Goal: Task Accomplishment & Management: Use online tool/utility

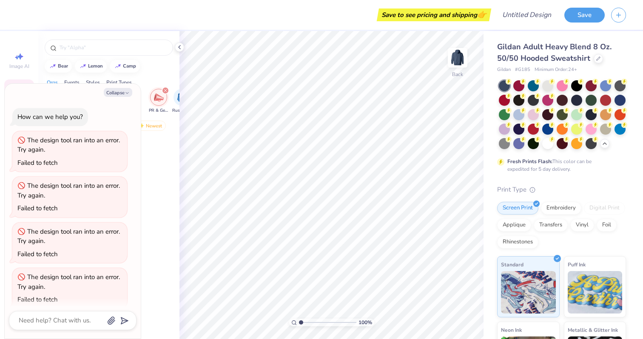
scroll to position [8, 0]
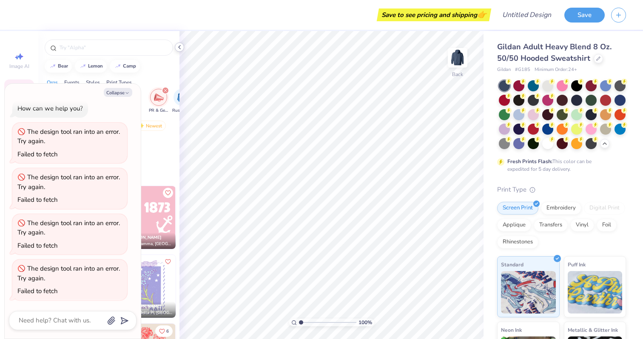
click at [179, 47] on icon at bounding box center [179, 47] width 7 height 7
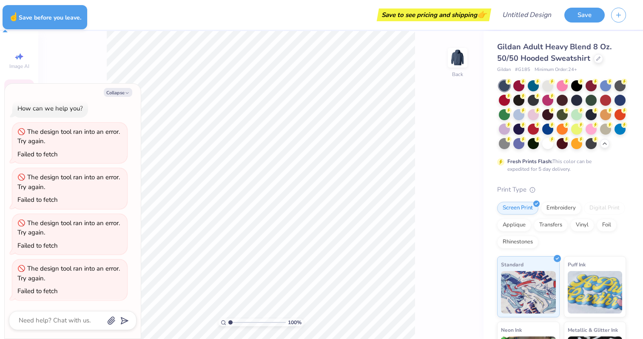
type textarea "x"
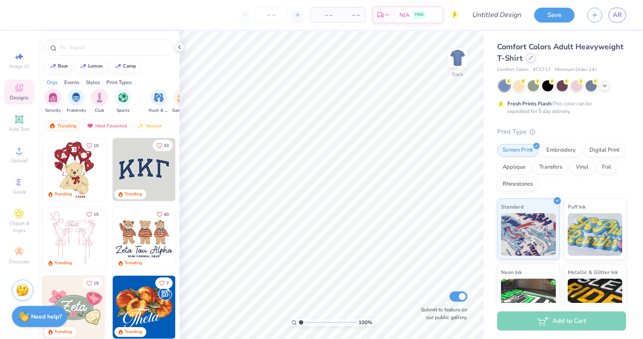
click at [528, 59] on icon at bounding box center [530, 58] width 4 height 4
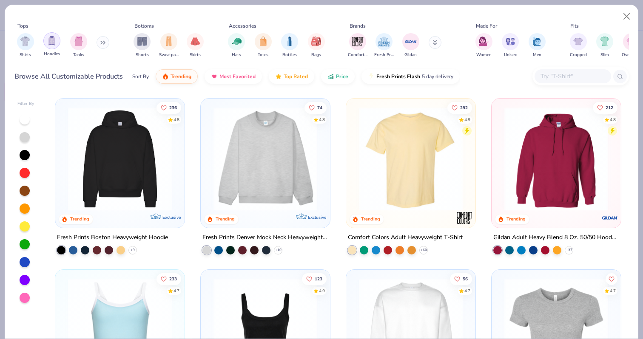
click at [51, 46] on div "filter for Hoodies" at bounding box center [51, 40] width 17 height 17
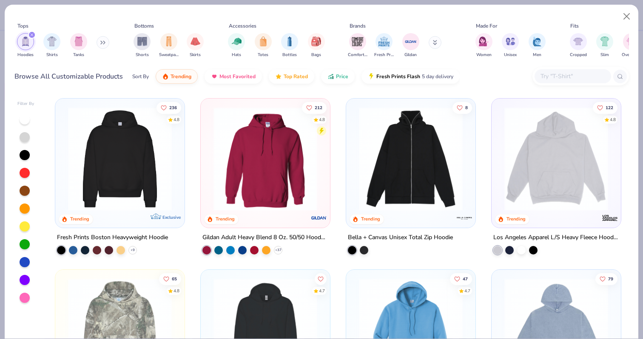
click at [32, 34] on icon "filter for Hoodies" at bounding box center [32, 35] width 3 height 3
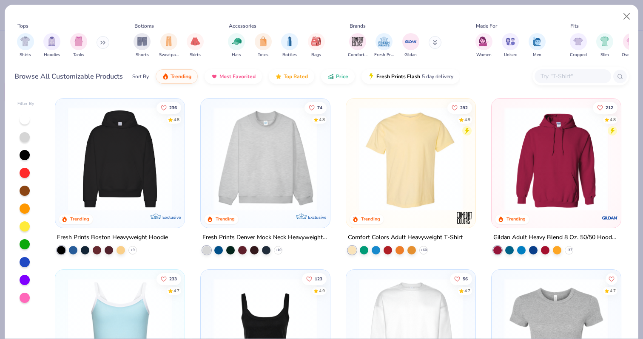
click at [102, 37] on button at bounding box center [102, 42] width 13 height 13
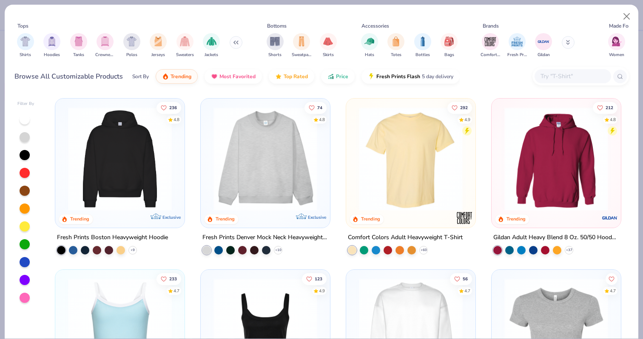
click at [102, 37] on img "filter for Crewnecks" at bounding box center [104, 42] width 9 height 10
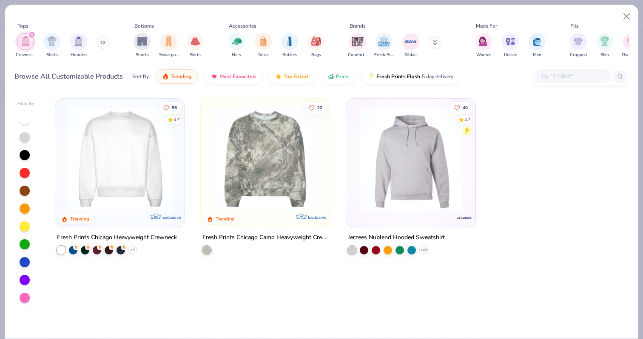
click at [117, 164] on img at bounding box center [120, 159] width 112 height 104
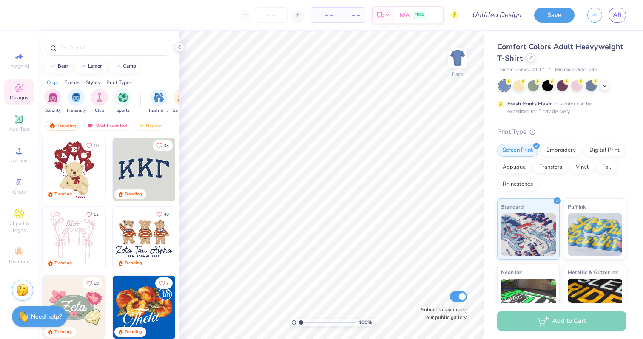
click at [530, 56] on icon at bounding box center [530, 58] width 4 height 4
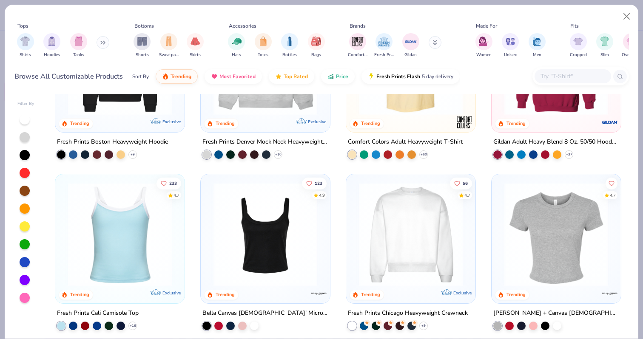
scroll to position [100, 0]
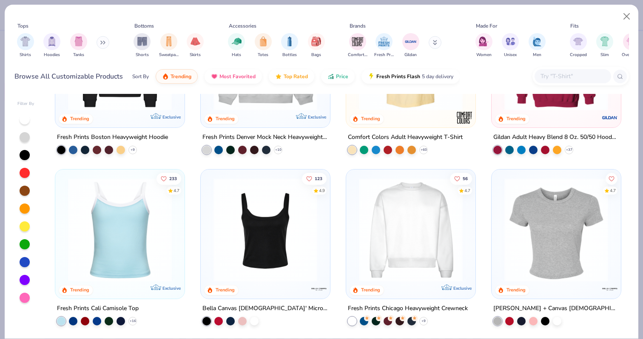
click at [406, 227] on img at bounding box center [410, 230] width 112 height 104
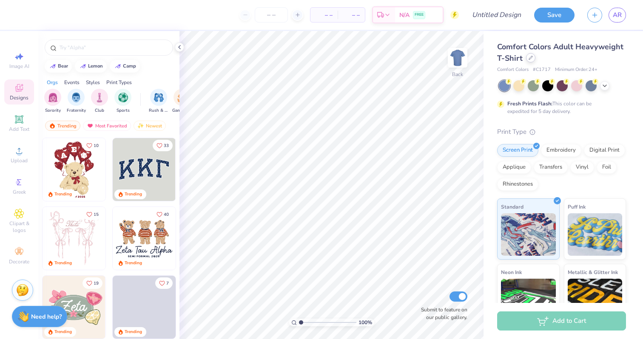
click at [532, 55] on div at bounding box center [530, 57] width 9 height 9
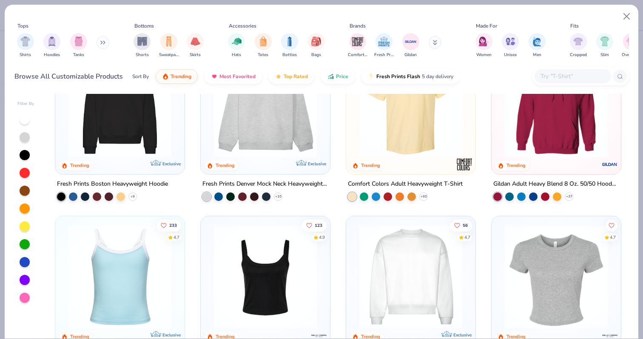
scroll to position [50, 0]
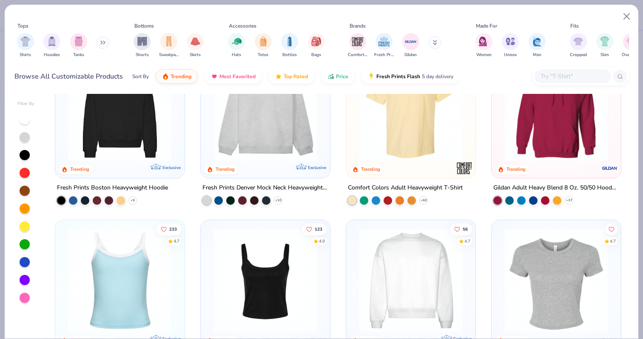
click at [554, 146] on img at bounding box center [556, 109] width 112 height 104
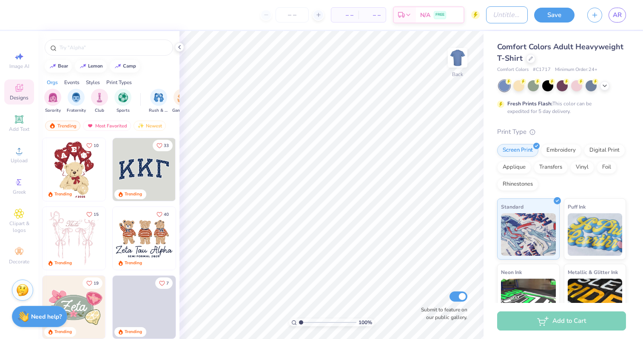
click at [502, 17] on input "Design Title" at bounding box center [507, 14] width 42 height 17
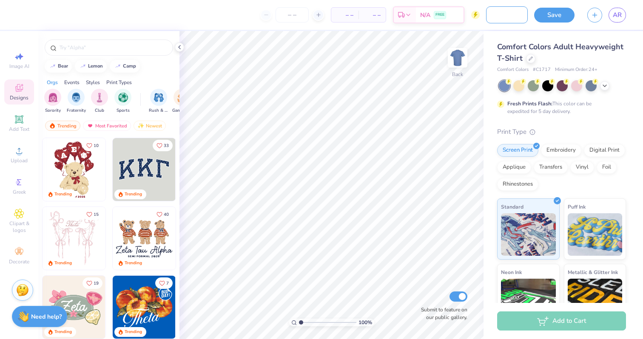
scroll to position [0, 35]
type input "New Design Option"
click at [551, 19] on button "Save" at bounding box center [554, 13] width 40 height 15
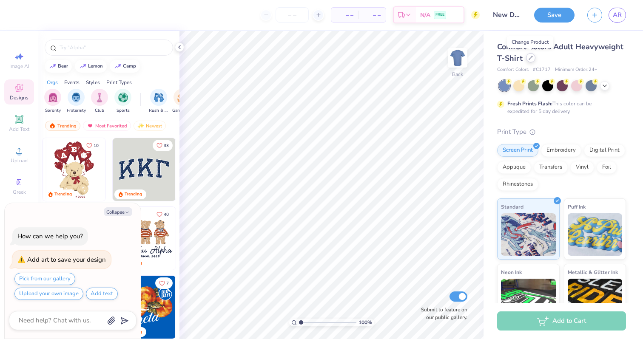
click at [529, 61] on div at bounding box center [530, 57] width 9 height 9
type textarea "x"
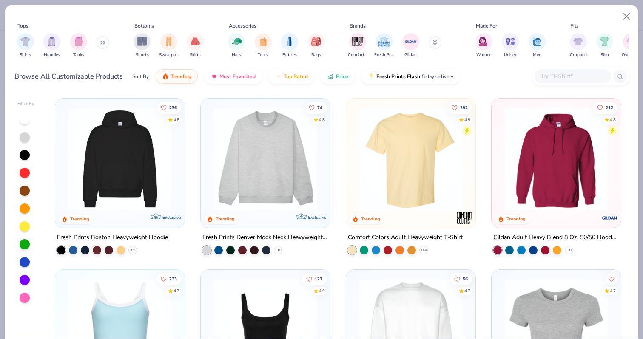
click at [554, 155] on img at bounding box center [556, 159] width 112 height 104
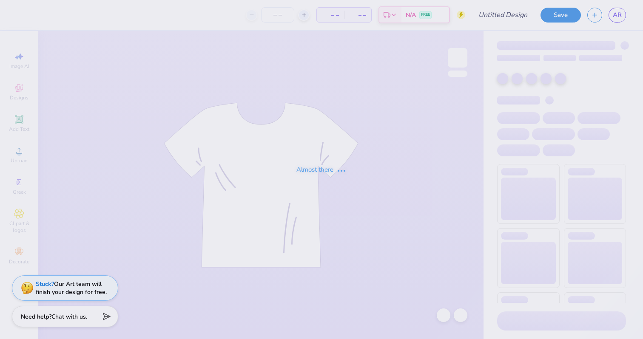
type input "Option 2"
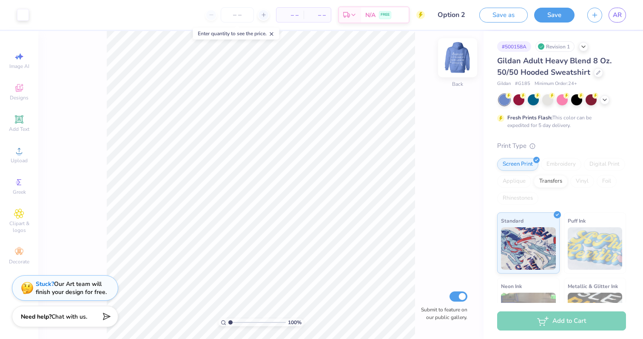
click at [465, 59] on img at bounding box center [457, 58] width 34 height 34
click at [462, 63] on img at bounding box center [457, 58] width 34 height 34
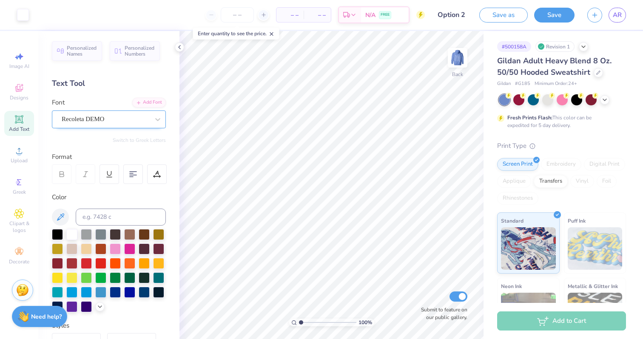
click at [138, 114] on div at bounding box center [106, 118] width 88 height 11
click at [93, 122] on div "Recoleta DEMO" at bounding box center [105, 119] width 89 height 13
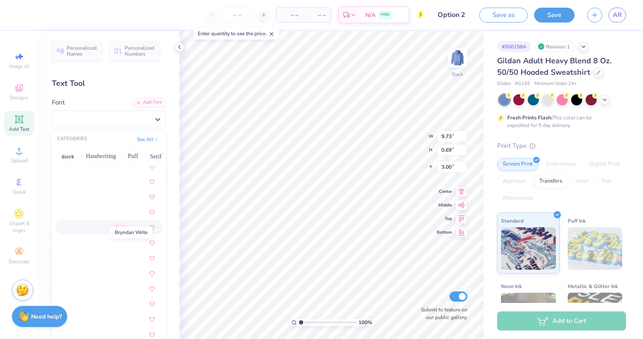
scroll to position [755, 0]
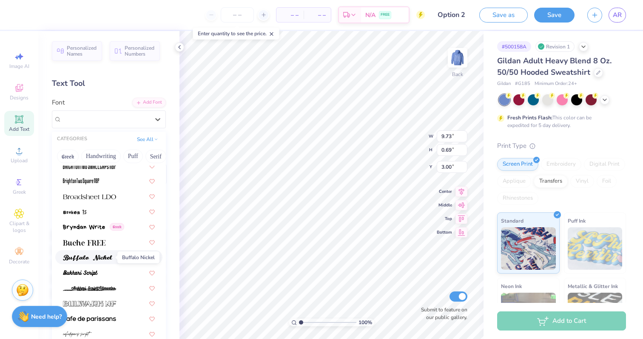
click at [90, 255] on img at bounding box center [87, 258] width 49 height 6
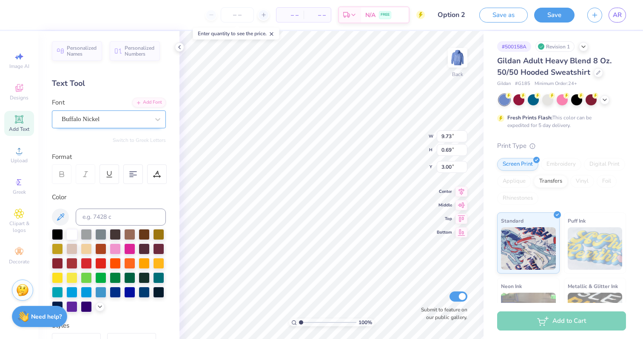
click at [117, 126] on div "Buffalo Nickel" at bounding box center [109, 119] width 114 height 18
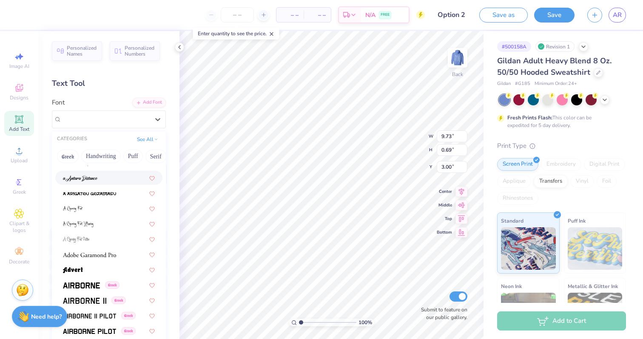
scroll to position [92, 0]
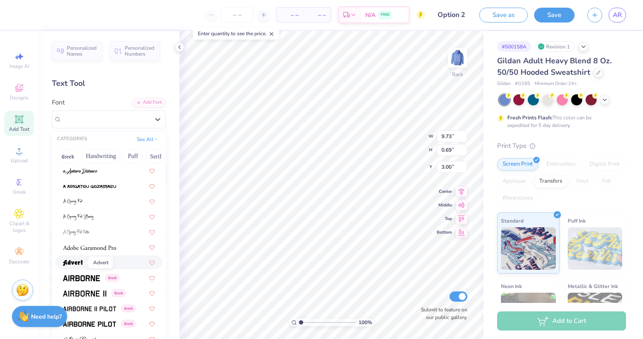
click at [81, 261] on img at bounding box center [73, 263] width 20 height 6
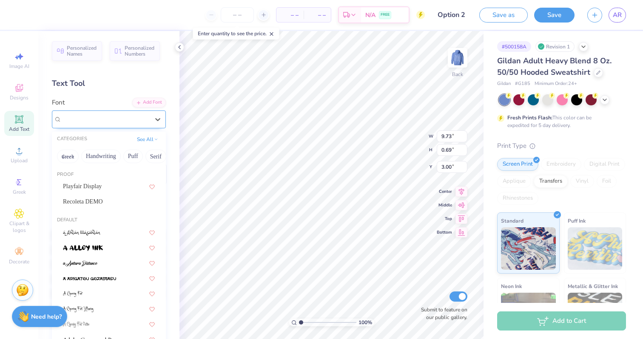
click at [93, 117] on div "Advert" at bounding box center [105, 119] width 89 height 13
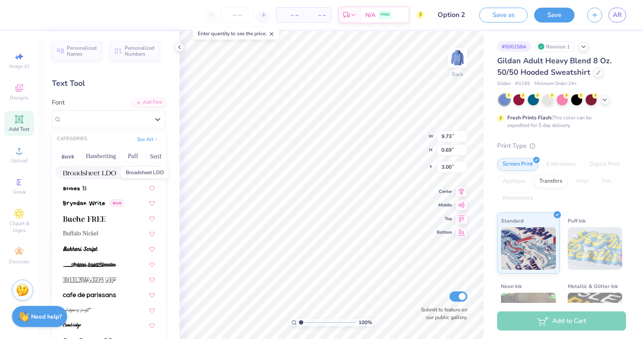
scroll to position [779, 0]
click at [93, 250] on img at bounding box center [80, 250] width 35 height 6
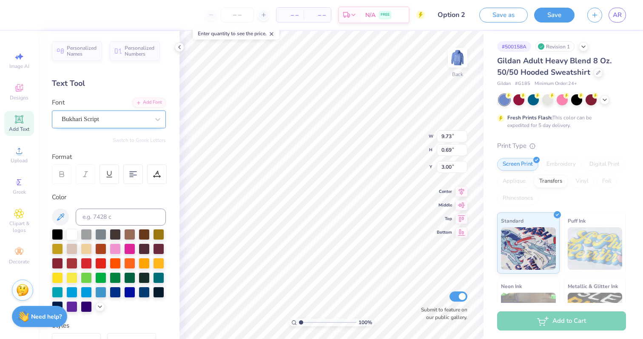
click at [88, 113] on div at bounding box center [106, 118] width 88 height 11
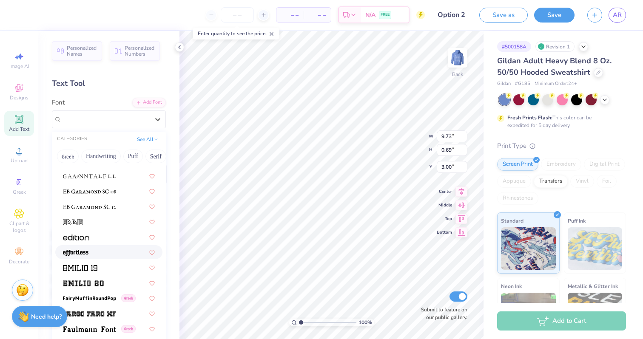
scroll to position [1694, 0]
click at [80, 249] on img at bounding box center [75, 252] width 25 height 6
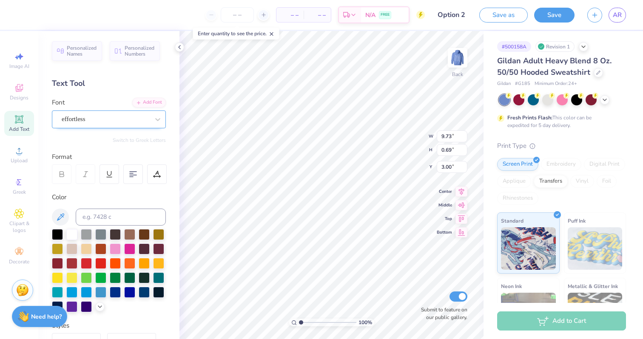
click at [94, 124] on div "effortless" at bounding box center [105, 119] width 89 height 13
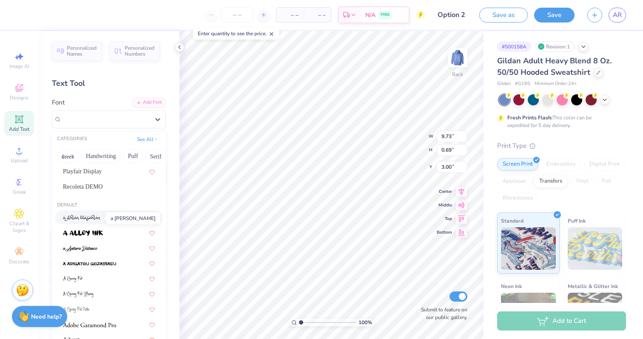
scroll to position [16, 0]
click at [132, 156] on button "Puff" at bounding box center [133, 157] width 20 height 14
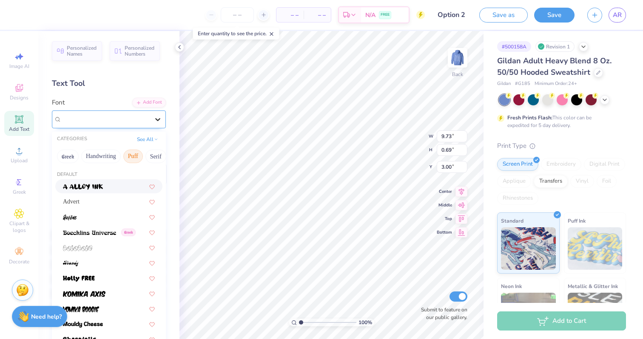
click at [160, 116] on icon at bounding box center [157, 119] width 8 height 8
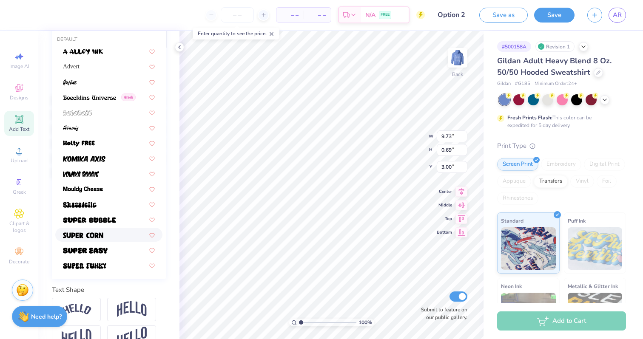
scroll to position [140, 0]
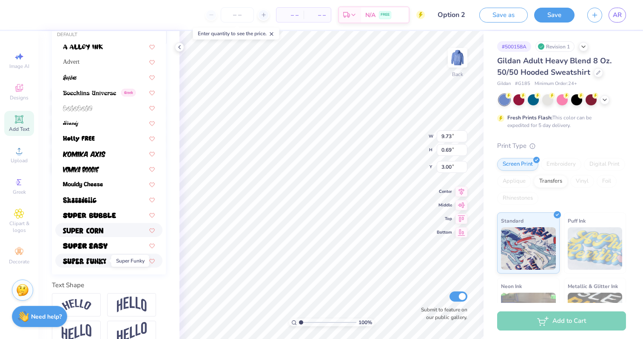
click at [85, 261] on img at bounding box center [84, 261] width 43 height 6
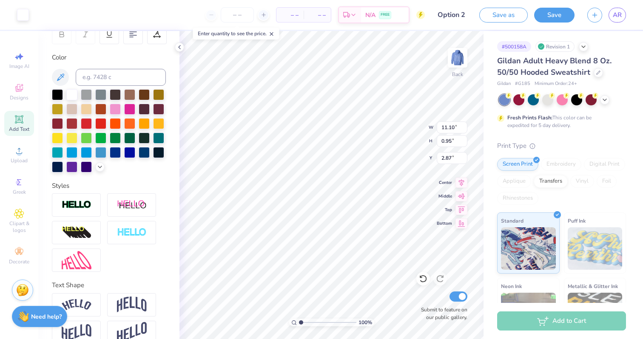
type input "3.00"
type input "0.74"
type input "0.64"
type input "0.98"
type input "0.85"
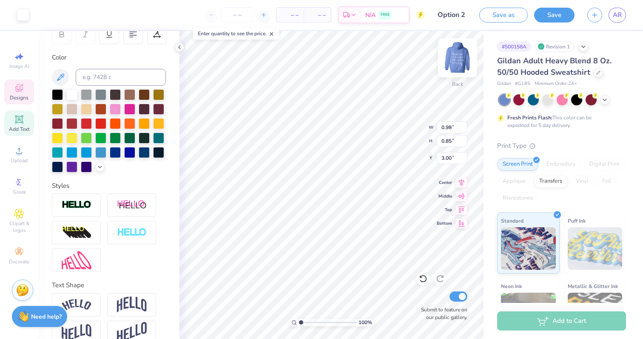
click at [454, 65] on img at bounding box center [457, 58] width 34 height 34
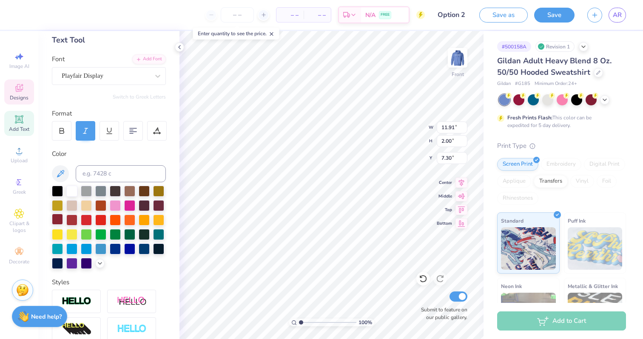
scroll to position [42, 0]
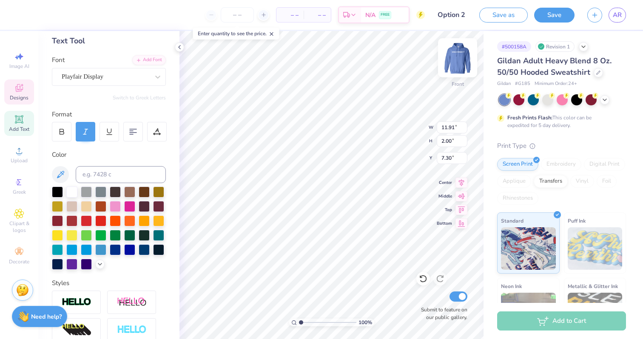
click at [457, 56] on img at bounding box center [457, 58] width 34 height 34
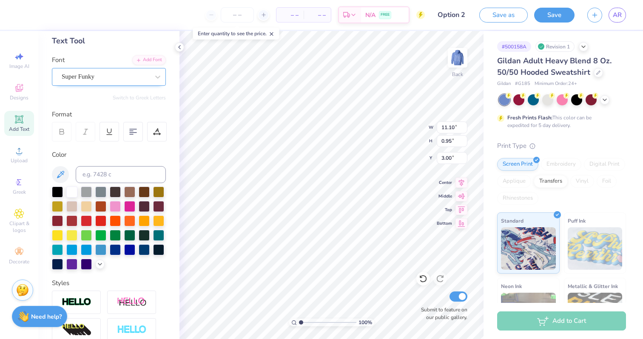
click at [133, 68] on div "Super Funky" at bounding box center [109, 77] width 114 height 18
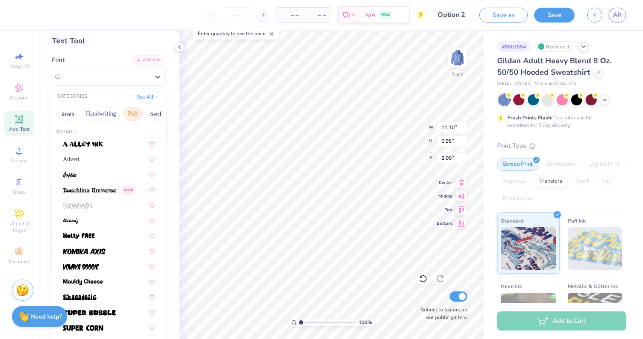
type input "o"
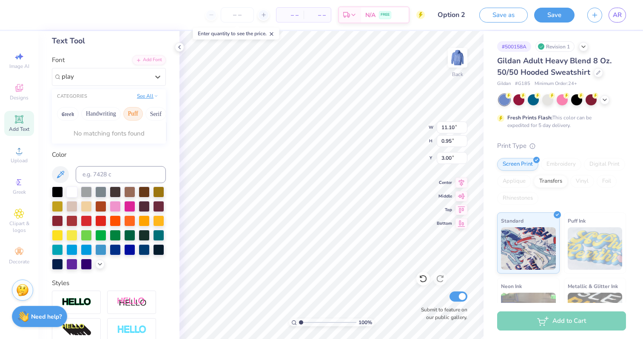
click at [142, 98] on button "See All" at bounding box center [147, 96] width 26 height 8
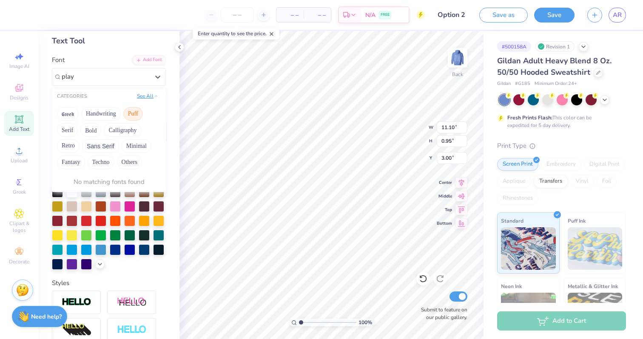
click at [143, 93] on button "See All" at bounding box center [147, 96] width 26 height 8
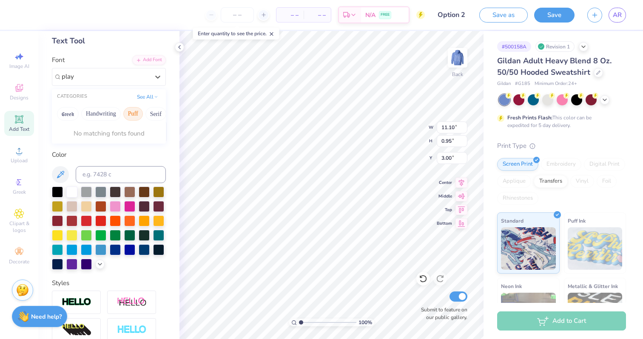
click at [136, 112] on button "Puff" at bounding box center [133, 114] width 20 height 14
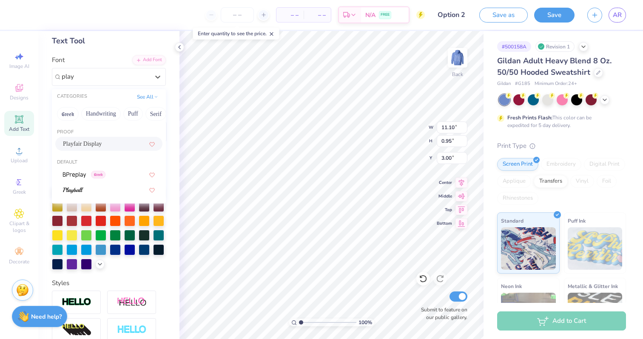
click at [90, 144] on span "Playfair Display" at bounding box center [82, 143] width 39 height 9
type input "play"
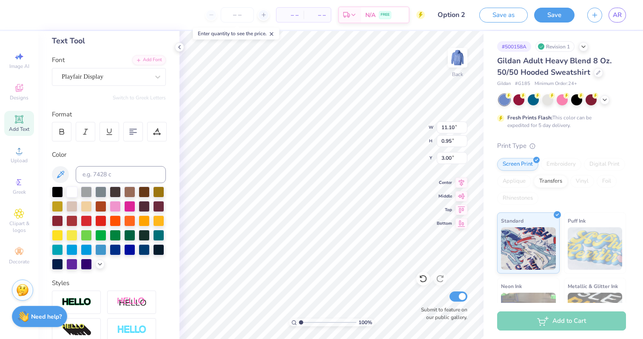
type input "9.39"
type input "0.70"
type input "3.13"
click at [87, 131] on icon at bounding box center [86, 132] width 8 height 8
type input "9.62"
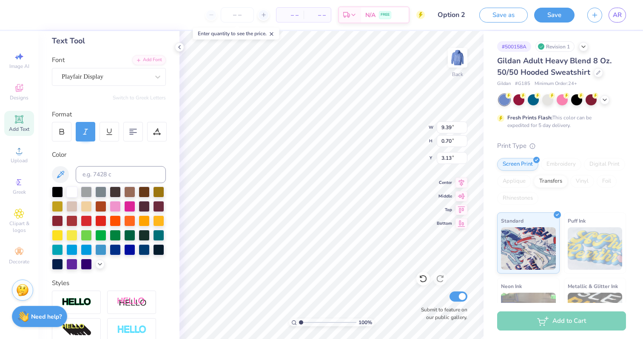
type input "0.79"
type input "3.00"
type input "12.19"
type input "1.00"
type input "0.98"
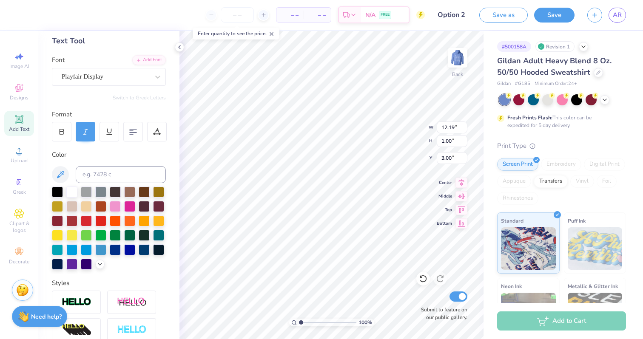
type input "0.85"
type input "3.50"
type input "12.19"
type input "1.00"
type input "3.43"
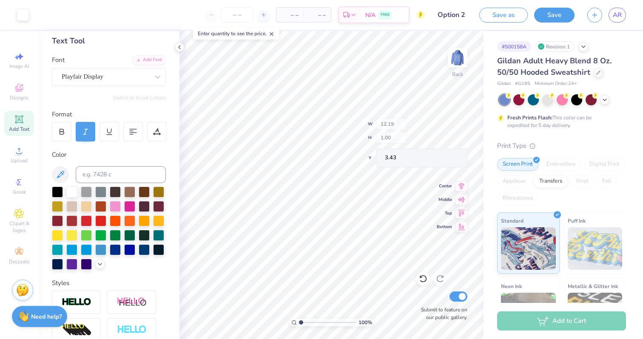
click at [415, 124] on div "100 % Back W 12.19 H 1.00 Y 3.43 Center Middle Top Bottom Submit to feature on …" at bounding box center [331, 185] width 304 height 308
click at [450, 59] on img at bounding box center [457, 58] width 34 height 34
click at [607, 104] on div at bounding box center [562, 99] width 127 height 11
click at [607, 101] on icon at bounding box center [604, 99] width 7 height 7
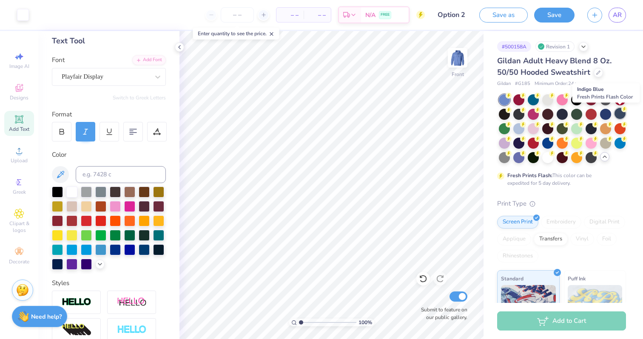
click at [623, 113] on div at bounding box center [619, 113] width 11 height 11
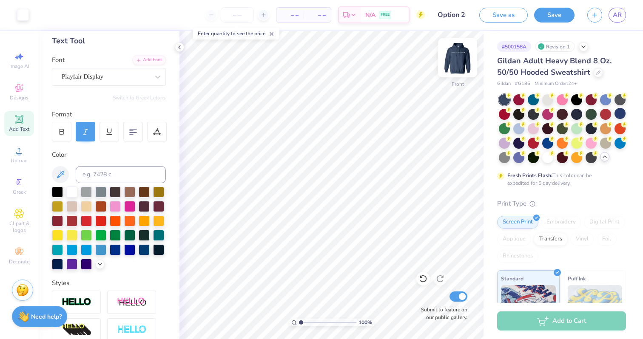
click at [452, 62] on img at bounding box center [457, 58] width 34 height 34
click at [621, 113] on div at bounding box center [619, 113] width 11 height 11
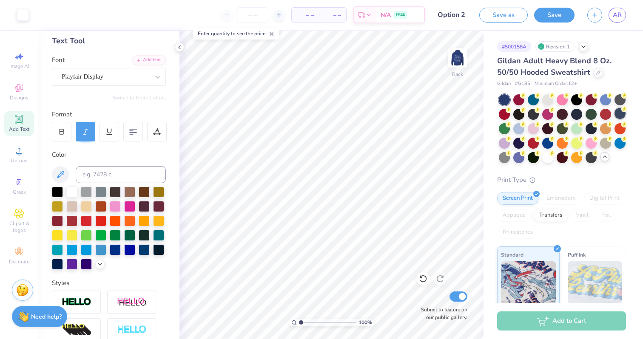
click at [619, 115] on div at bounding box center [619, 113] width 11 height 11
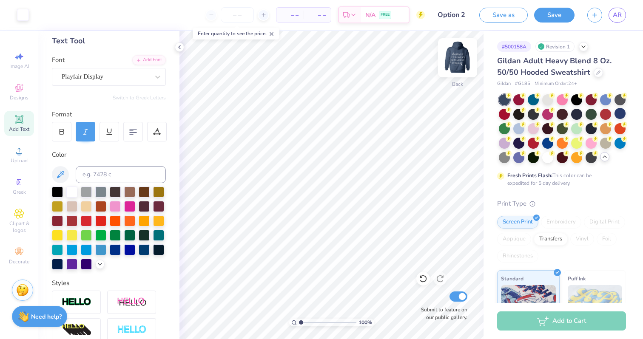
click at [462, 59] on img at bounding box center [457, 58] width 34 height 34
click at [458, 61] on img at bounding box center [457, 58] width 34 height 34
click at [458, 58] on img at bounding box center [457, 58] width 34 height 34
